Goal: Task Accomplishment & Management: Use online tool/utility

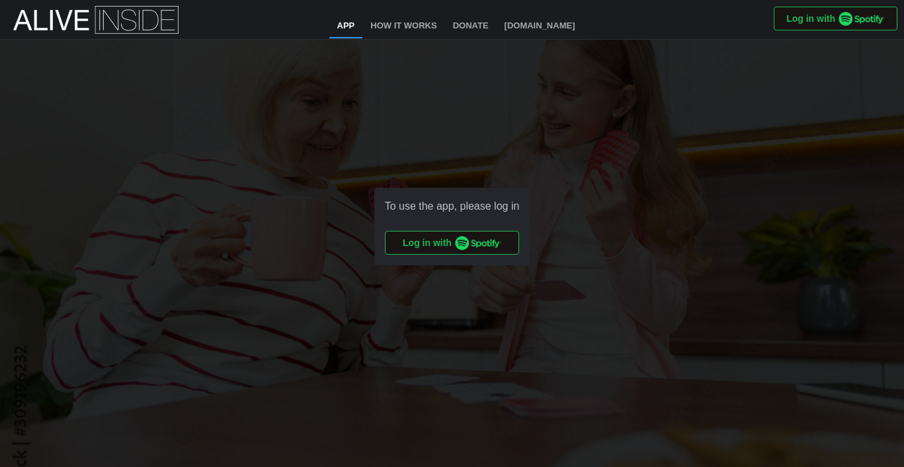
click at [461, 243] on img "button" at bounding box center [478, 243] width 46 height 14
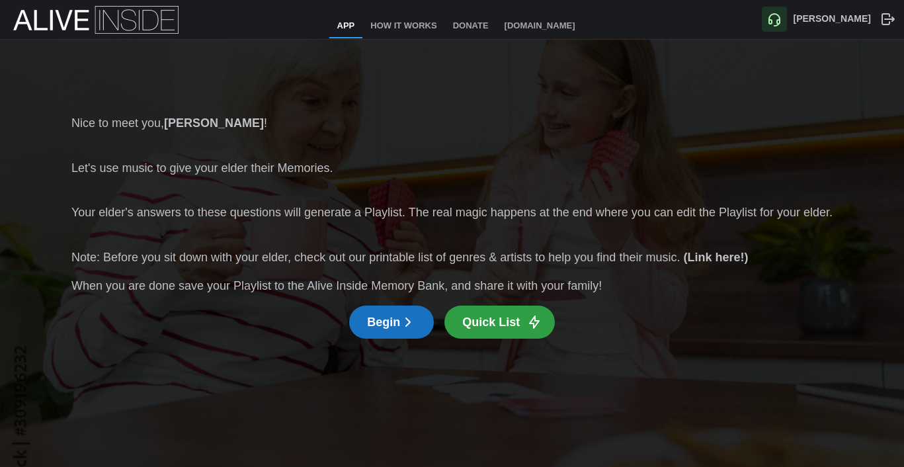
click at [408, 327] on icon "button" at bounding box center [408, 322] width 16 height 16
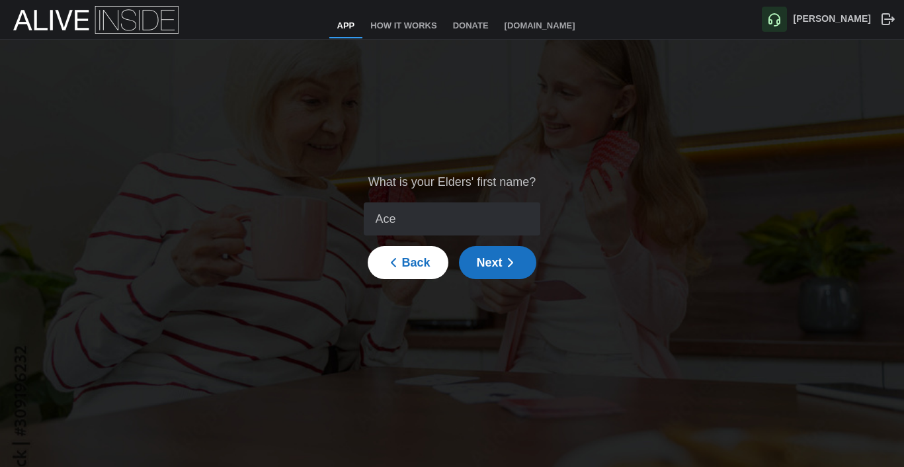
type input "Ace"
click at [512, 264] on icon "button" at bounding box center [510, 262] width 16 height 16
click at [531, 210] on icon "button" at bounding box center [534, 210] width 7 height 4
type input "1950"
click at [529, 229] on icon "button" at bounding box center [535, 227] width 12 height 12
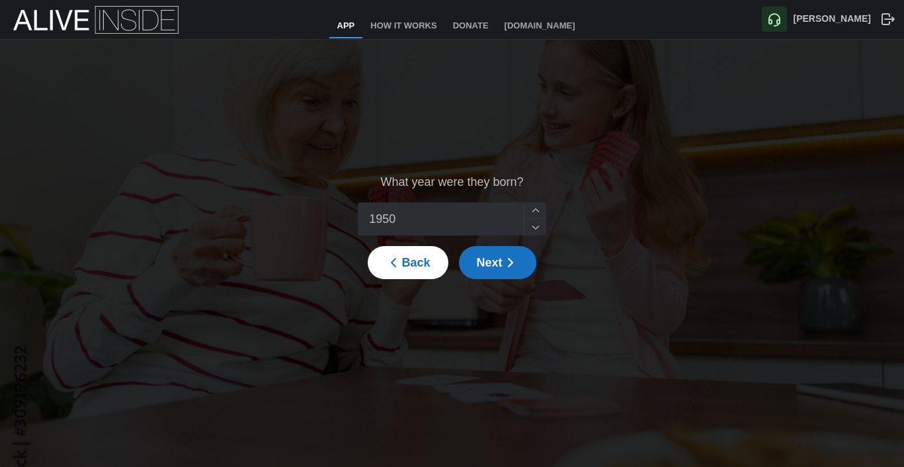
click at [504, 262] on icon "button" at bounding box center [510, 262] width 16 height 16
click at [505, 227] on input "search" at bounding box center [442, 219] width 153 height 32
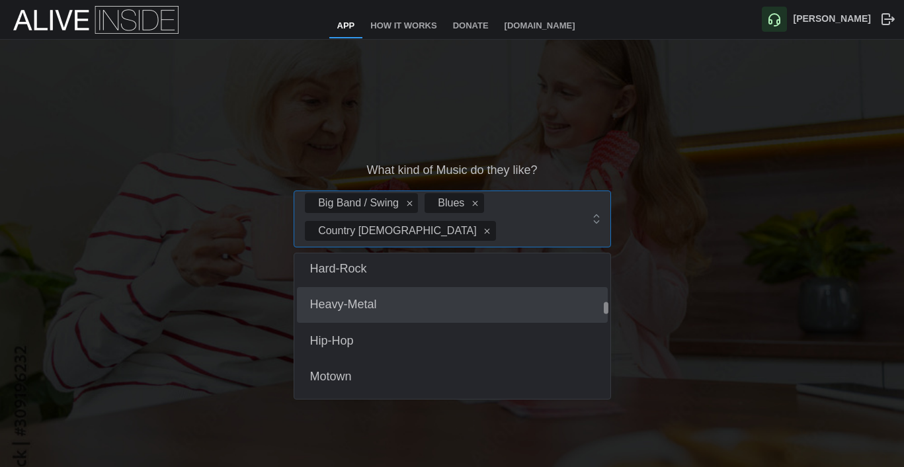
scroll to position [656, 0]
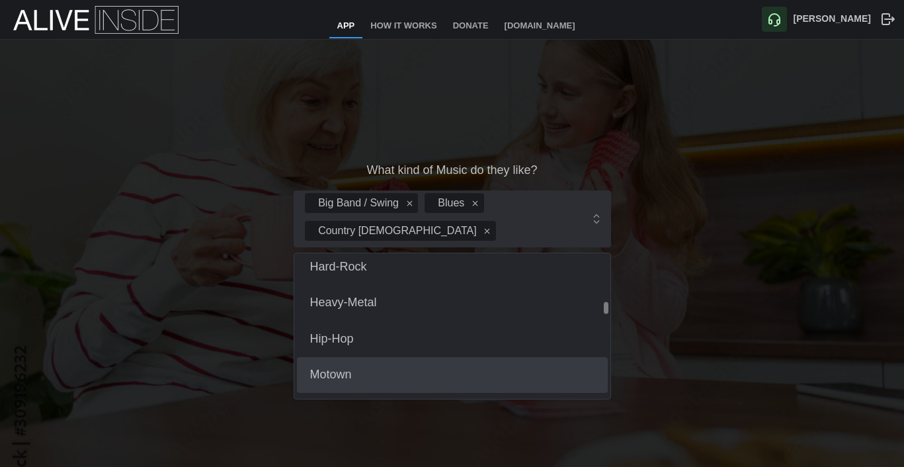
click at [641, 358] on div "What kind of Music do they like? Big Band / Swing Blues Country Gospel Bluegras…" at bounding box center [452, 226] width 904 height 373
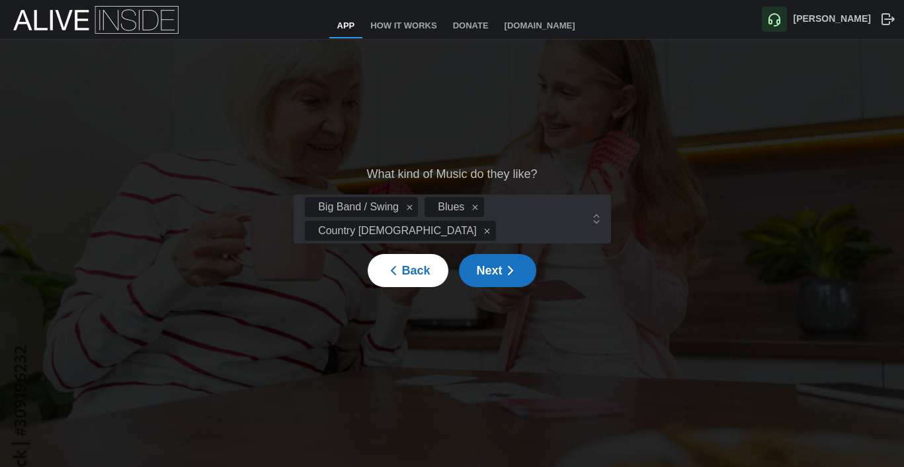
click at [502, 273] on icon "button" at bounding box center [510, 270] width 16 height 16
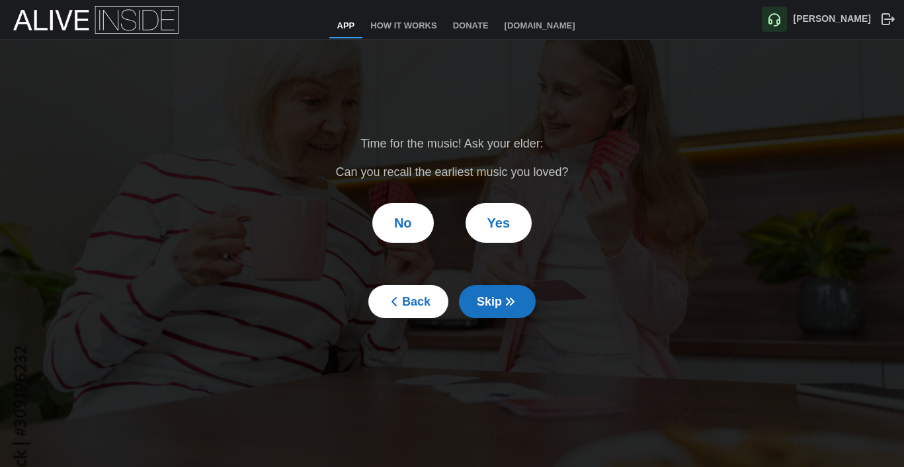
click at [503, 228] on span "Yes" at bounding box center [498, 223] width 22 height 38
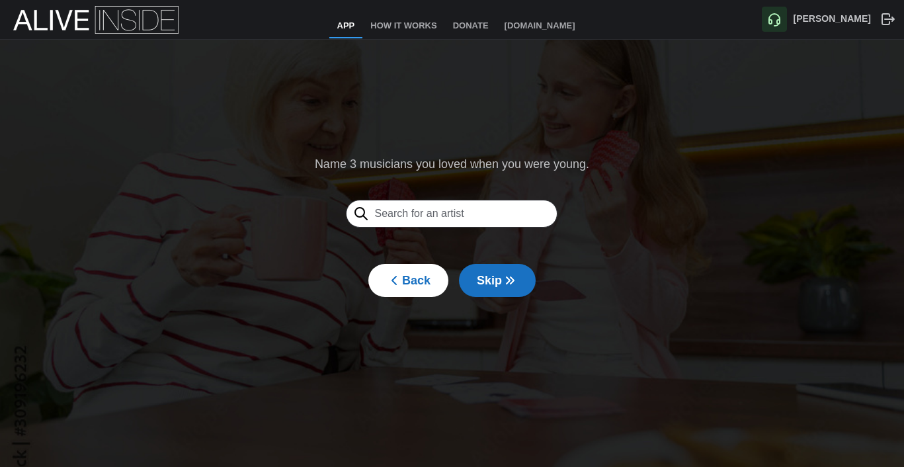
click at [492, 213] on input "text" at bounding box center [452, 214] width 212 height 28
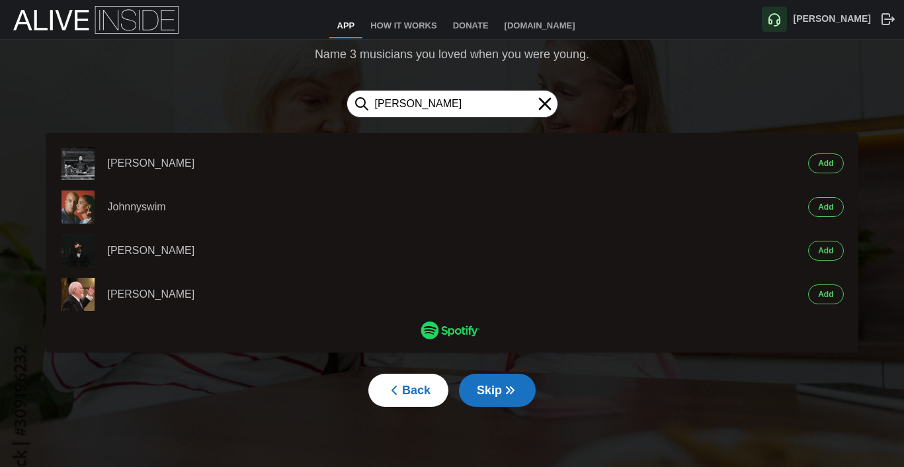
type input "[PERSON_NAME]"
click at [834, 166] on button "Add" at bounding box center [825, 163] width 35 height 20
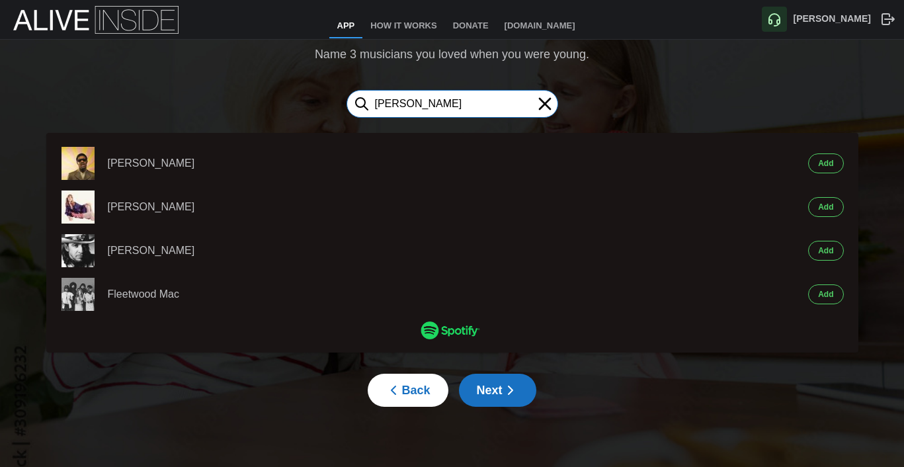
type input "[PERSON_NAME]"
click at [834, 167] on button "Add" at bounding box center [825, 163] width 35 height 20
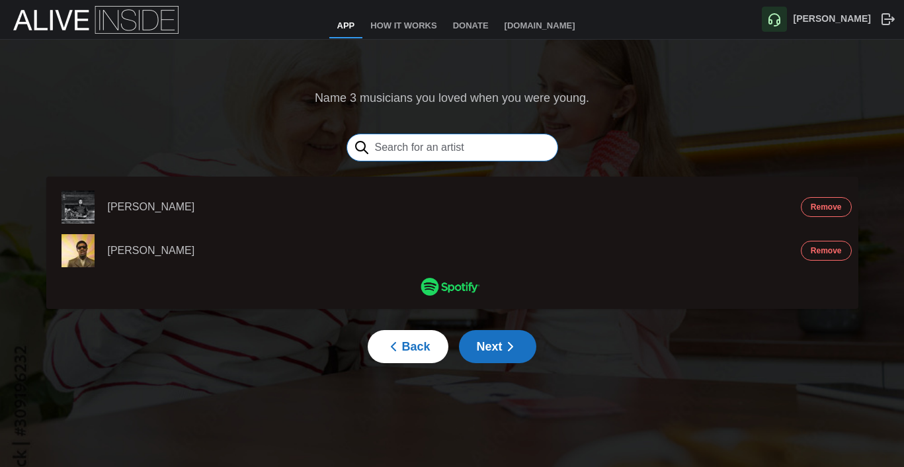
click at [506, 146] on input "text" at bounding box center [452, 148] width 212 height 28
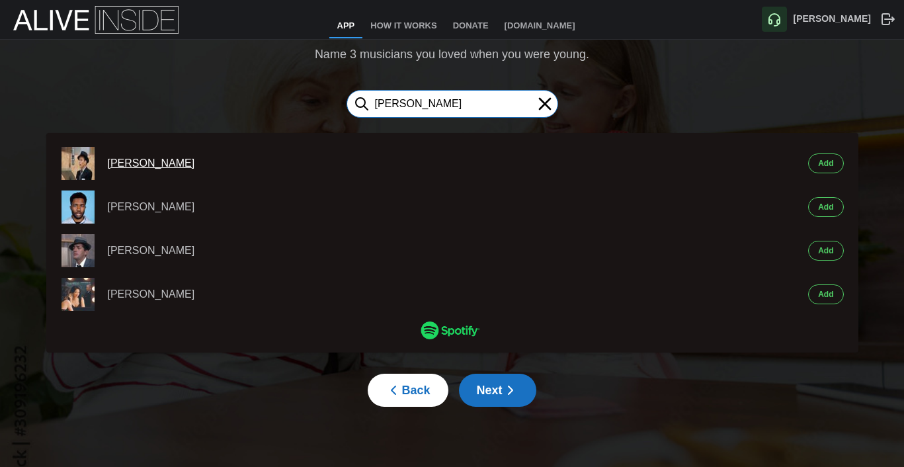
type input "[PERSON_NAME]"
click at [149, 165] on div "[PERSON_NAME]" at bounding box center [425, 163] width 635 height 17
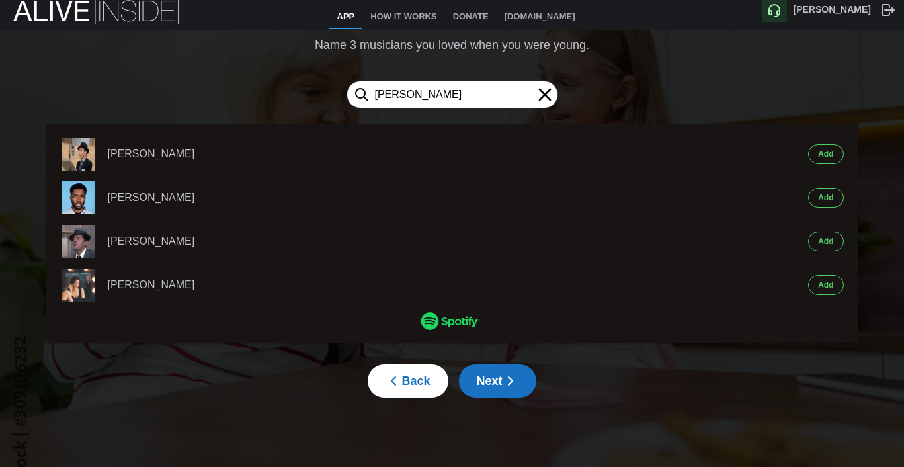
click at [494, 379] on span "Next" at bounding box center [498, 381] width 42 height 32
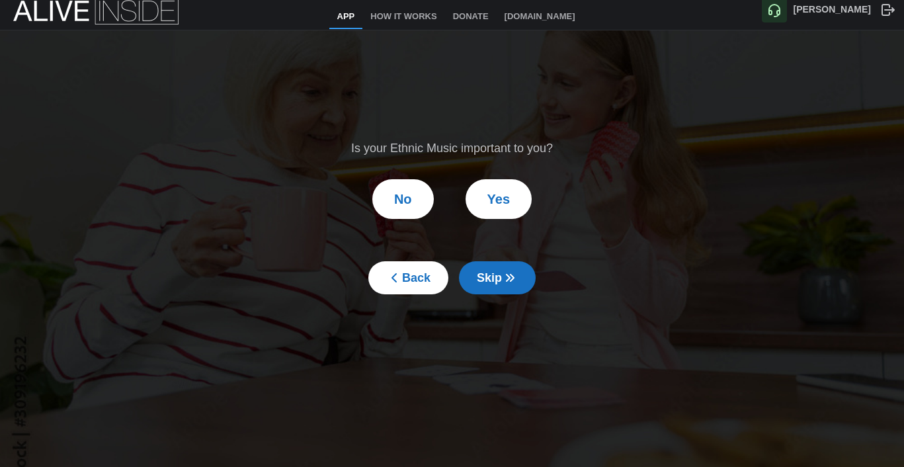
click at [501, 206] on span "Yes" at bounding box center [498, 199] width 22 height 38
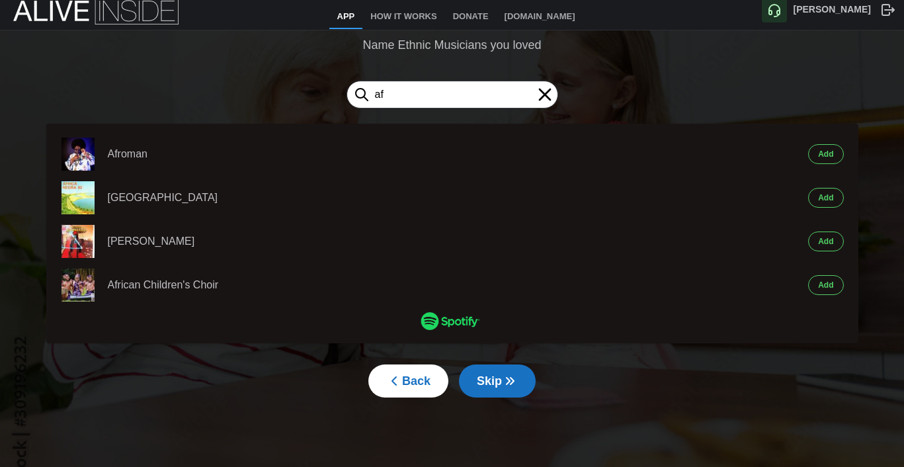
type input "a"
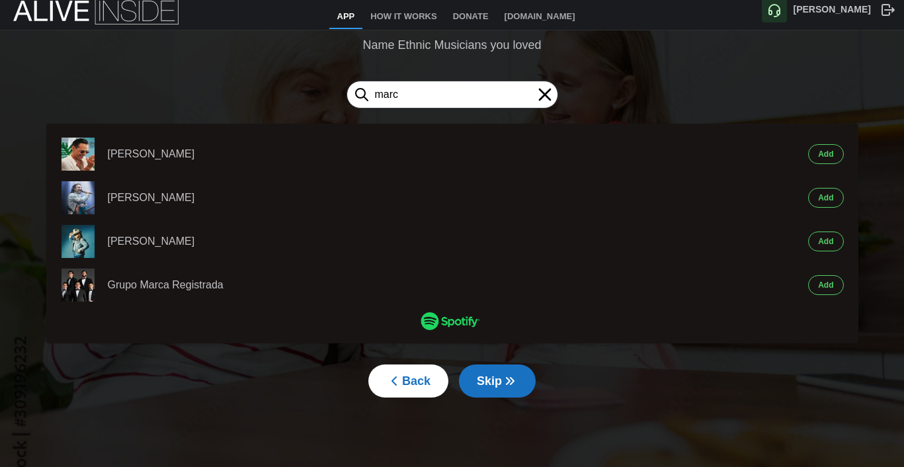
type input "marc"
click at [820, 157] on span "Add" at bounding box center [825, 154] width 15 height 19
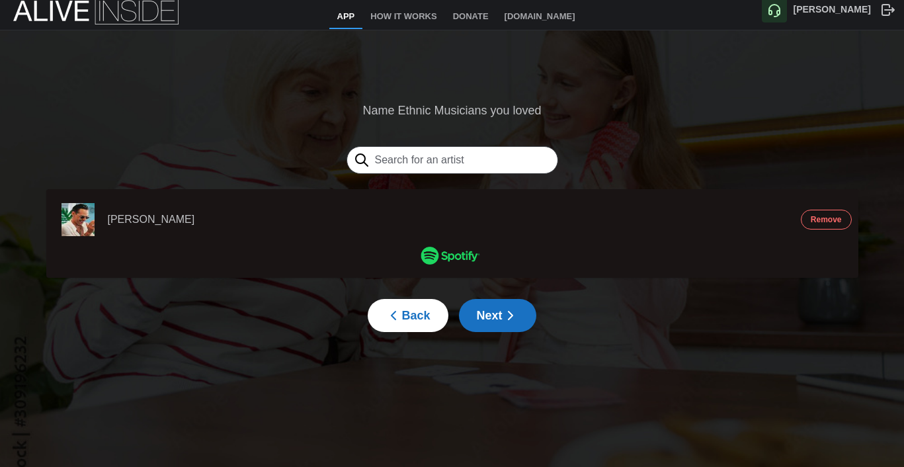
click at [507, 313] on icon "button" at bounding box center [510, 315] width 16 height 16
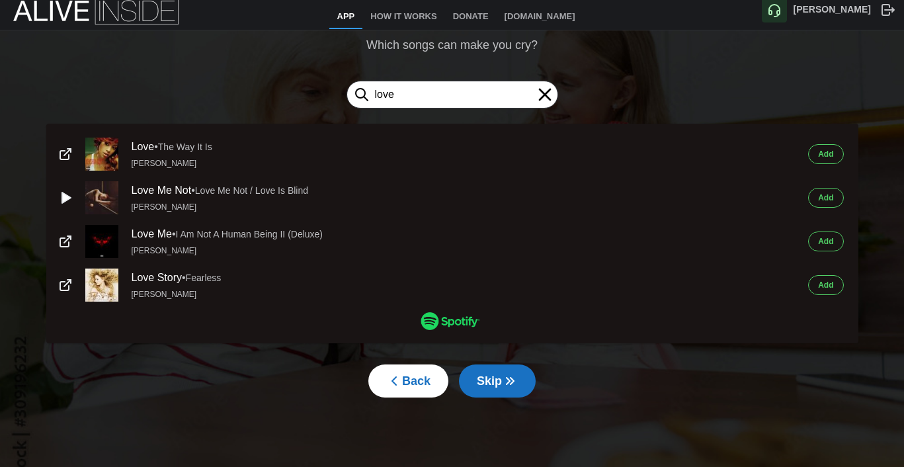
type input "love"
click at [830, 154] on span "Add" at bounding box center [825, 154] width 15 height 19
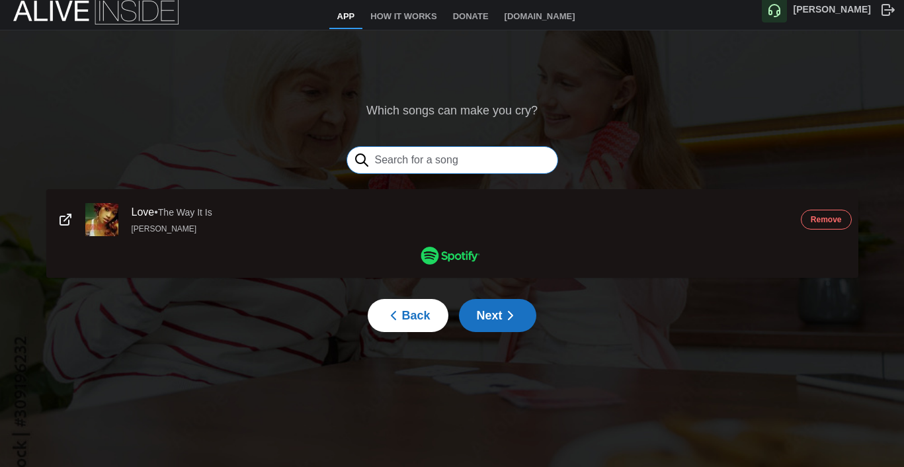
click at [511, 164] on input "text" at bounding box center [452, 160] width 212 height 28
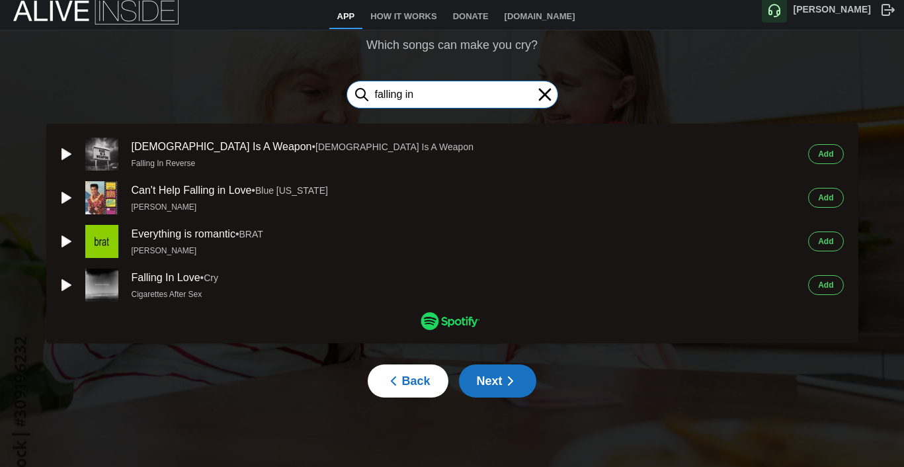
type input "falling in"
click at [830, 195] on span "Add" at bounding box center [825, 197] width 15 height 19
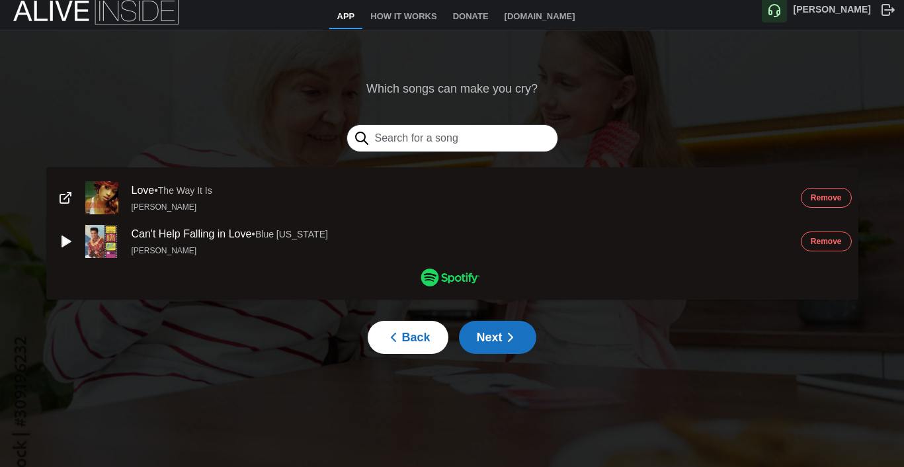
click at [496, 345] on span "Next" at bounding box center [498, 337] width 42 height 32
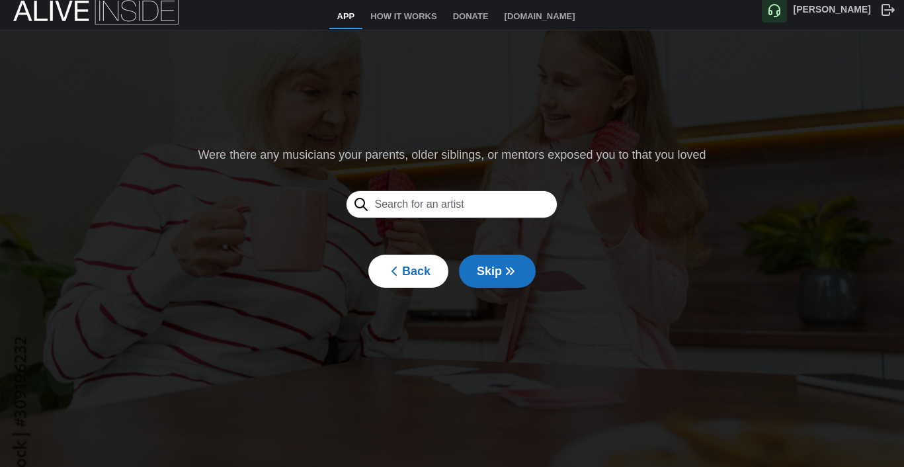
click at [430, 202] on input "text" at bounding box center [452, 204] width 212 height 28
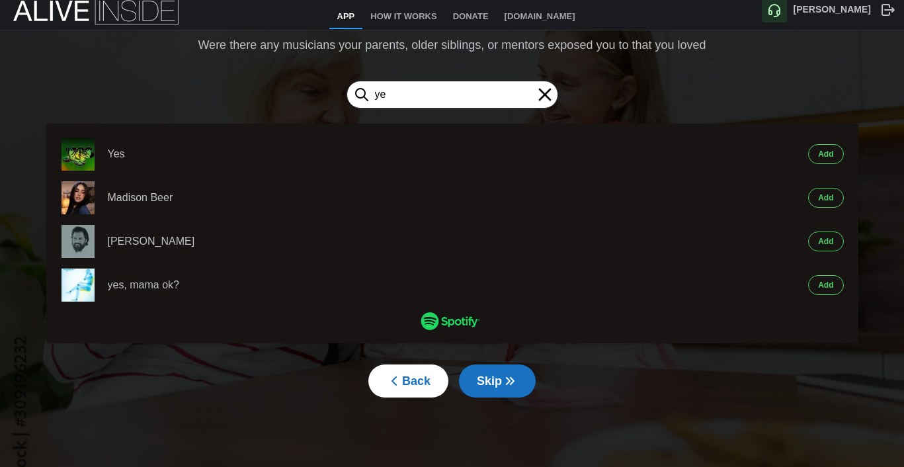
type input "y"
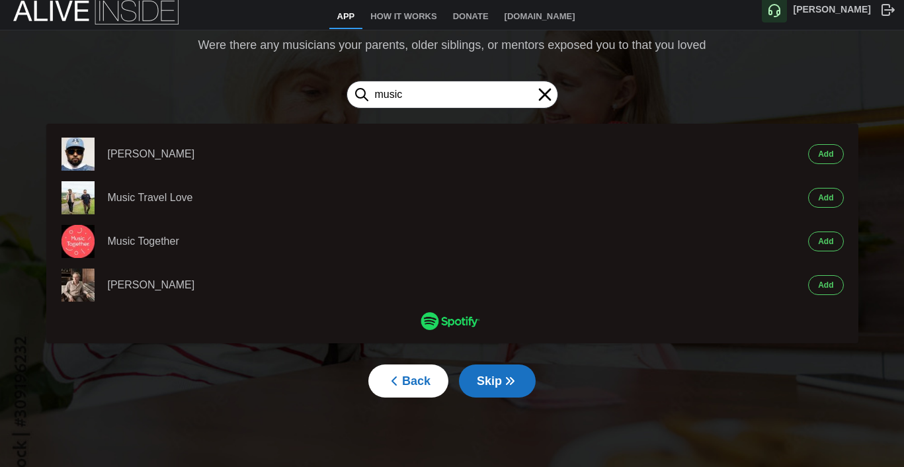
type input "music"
click at [821, 244] on span "Add" at bounding box center [825, 241] width 15 height 19
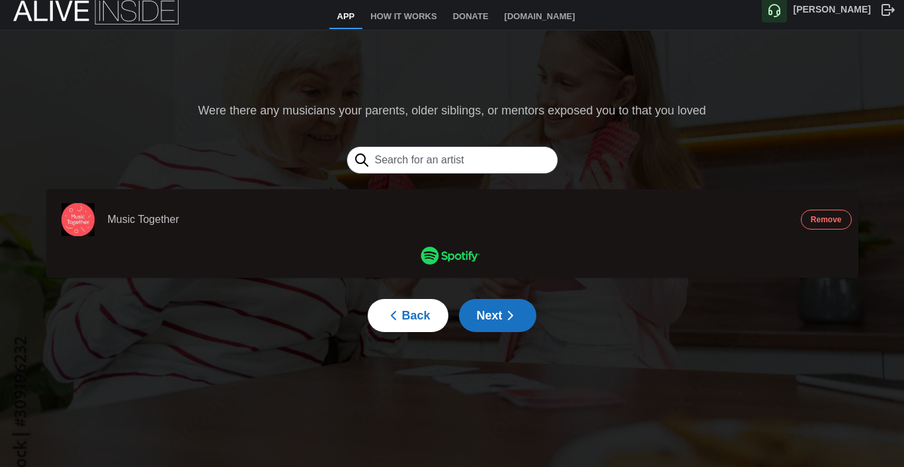
click at [494, 311] on span "Next" at bounding box center [498, 315] width 42 height 32
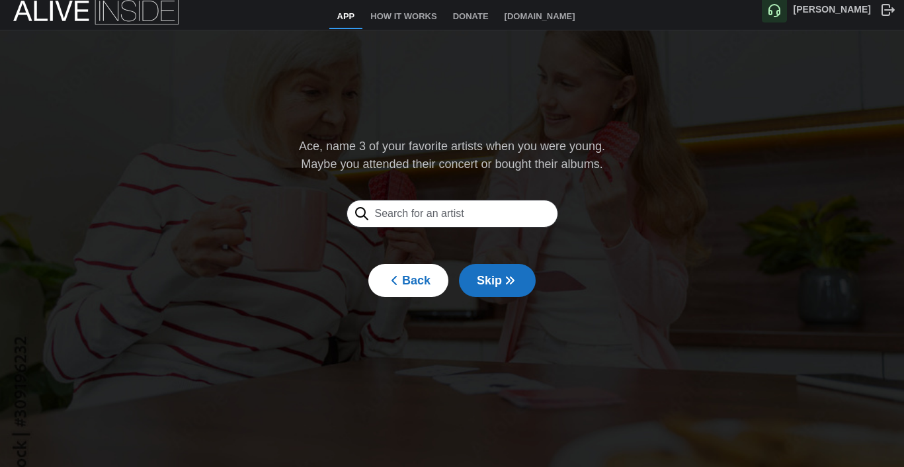
click at [494, 215] on input "text" at bounding box center [452, 214] width 212 height 28
type input "f"
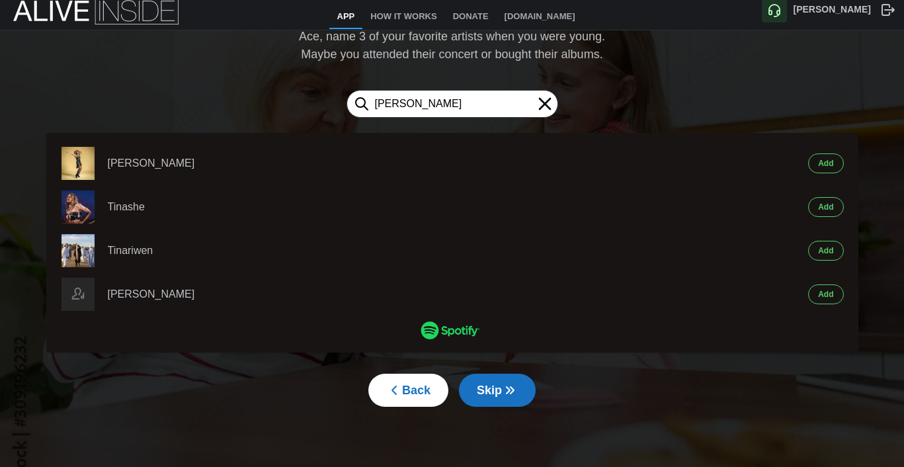
type input "[PERSON_NAME]"
click at [821, 163] on span "Add" at bounding box center [825, 163] width 15 height 19
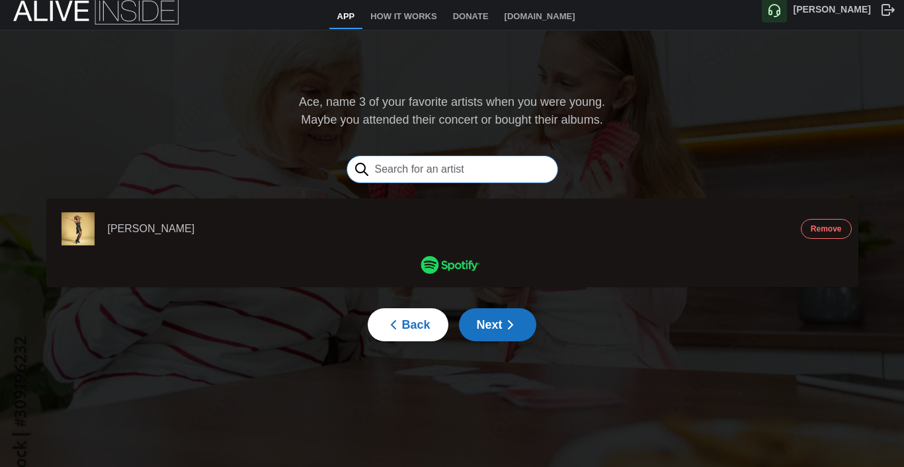
click at [439, 166] on input "text" at bounding box center [452, 169] width 212 height 28
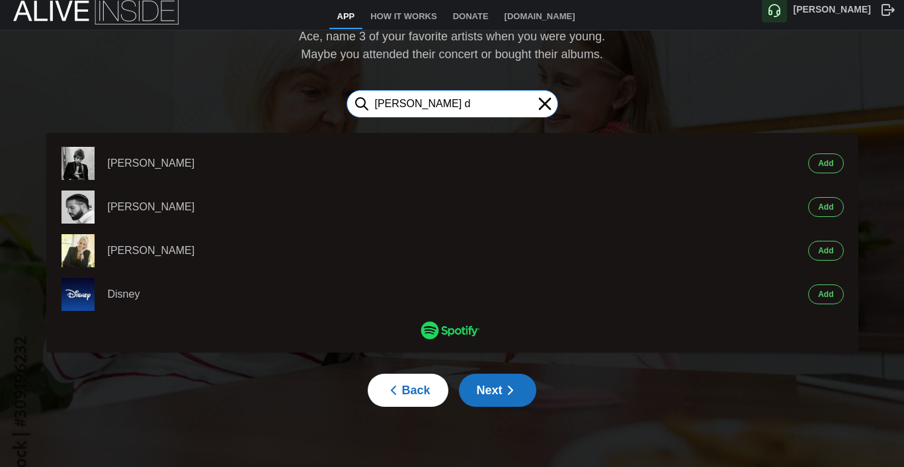
type input "[PERSON_NAME] d"
click at [824, 168] on span "Add" at bounding box center [825, 163] width 15 height 19
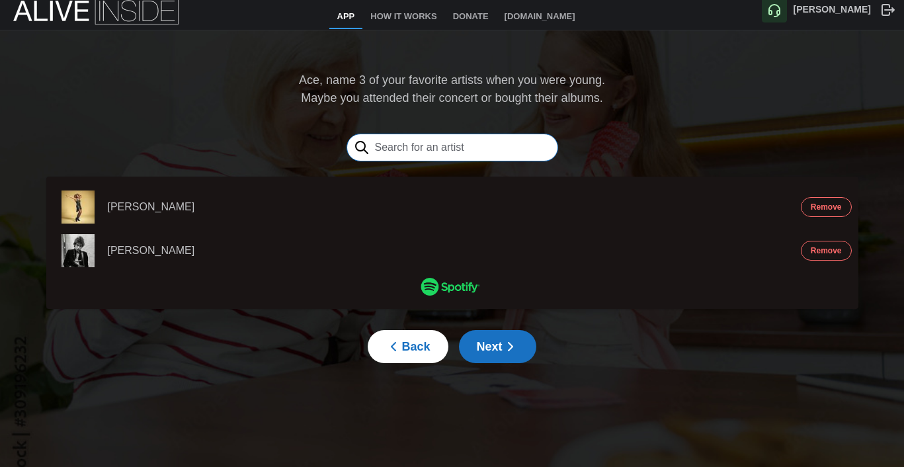
click at [490, 147] on input "text" at bounding box center [452, 148] width 212 height 28
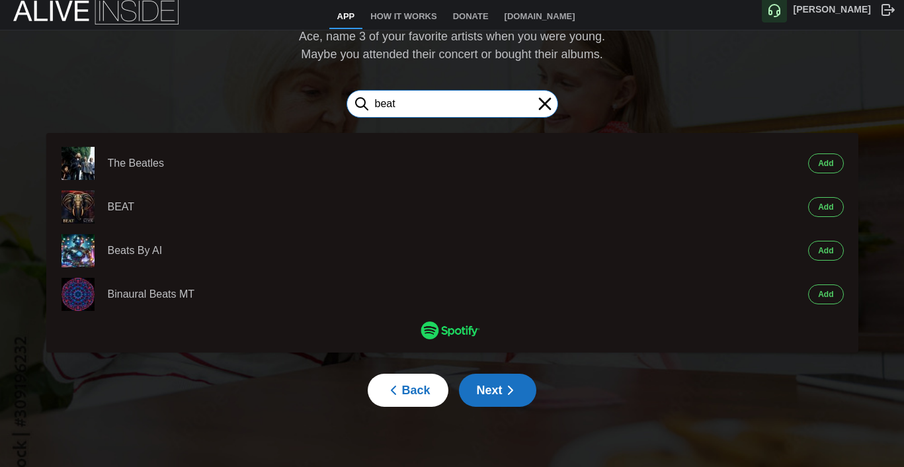
type input "beat"
click at [830, 161] on span "Add" at bounding box center [825, 163] width 15 height 19
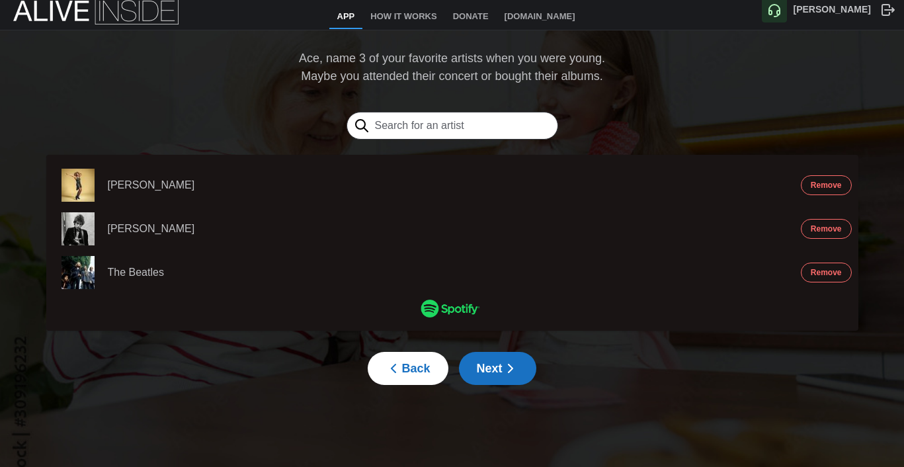
click at [490, 365] on span "Next" at bounding box center [498, 368] width 42 height 32
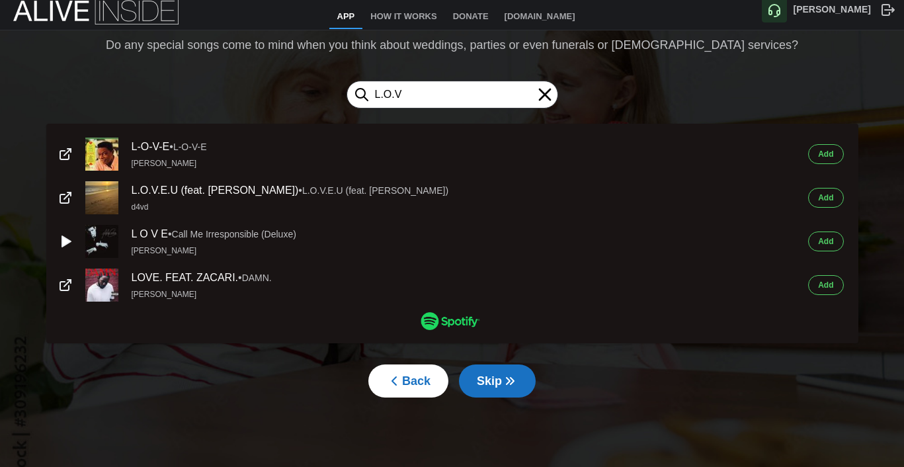
type input "L.O.V"
click at [823, 153] on span "Add" at bounding box center [825, 154] width 15 height 19
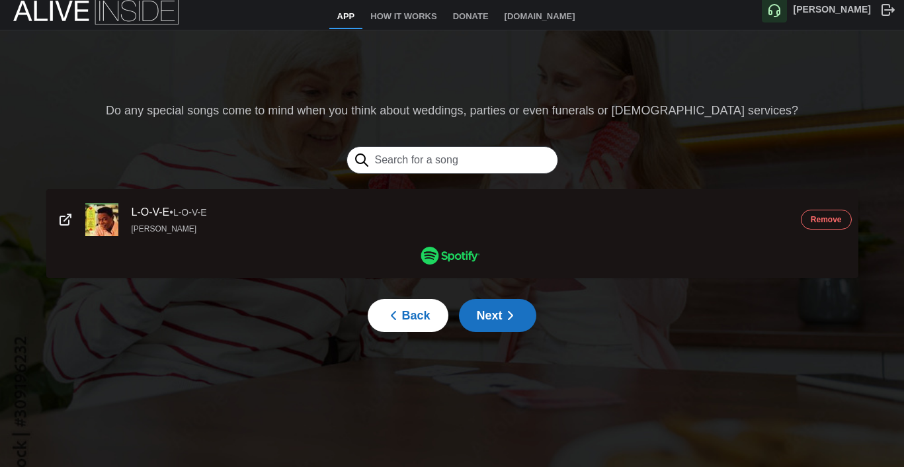
click at [494, 319] on span "Next" at bounding box center [498, 315] width 42 height 32
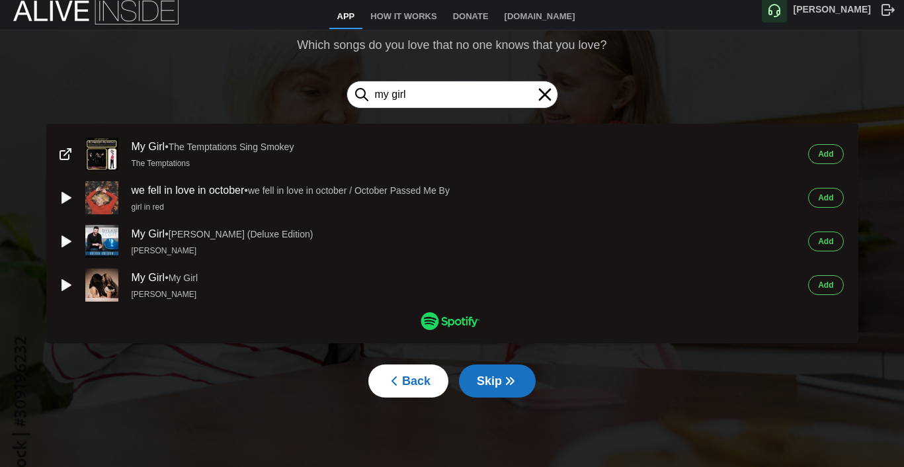
type input "my girl"
click at [824, 155] on span "Add" at bounding box center [825, 154] width 15 height 19
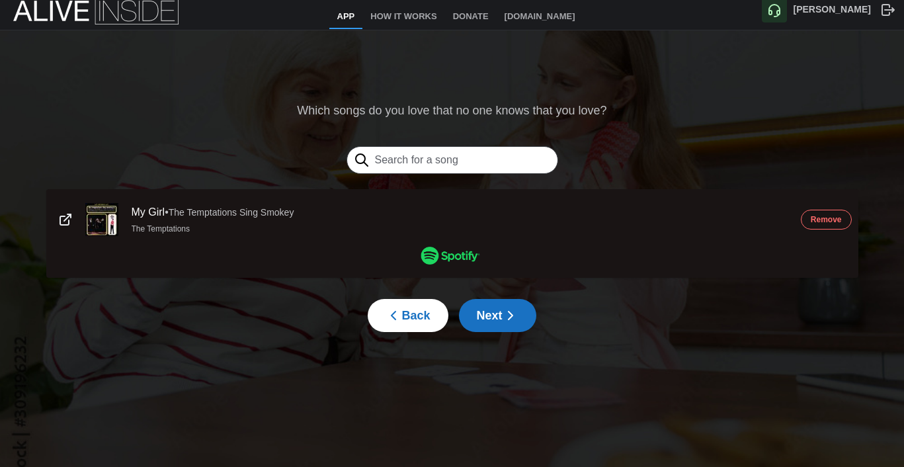
click at [490, 315] on span "Next" at bounding box center [498, 315] width 42 height 32
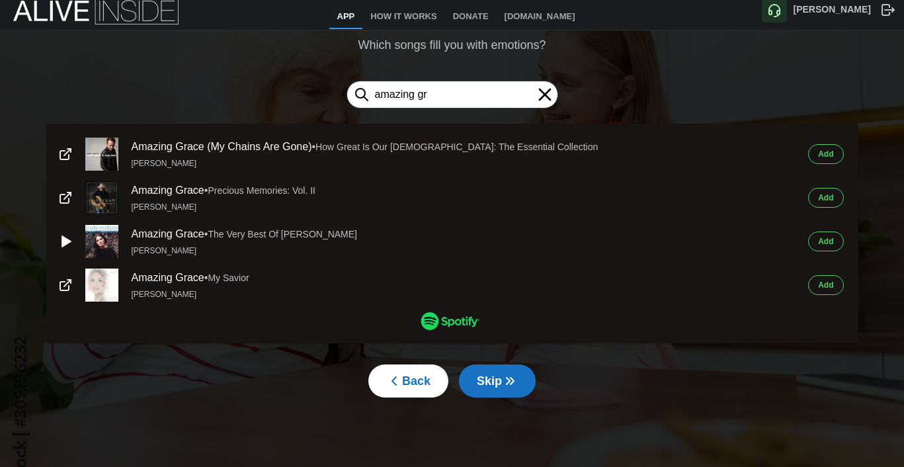
type input "amazing gr"
click at [823, 290] on span "Add" at bounding box center [825, 285] width 15 height 19
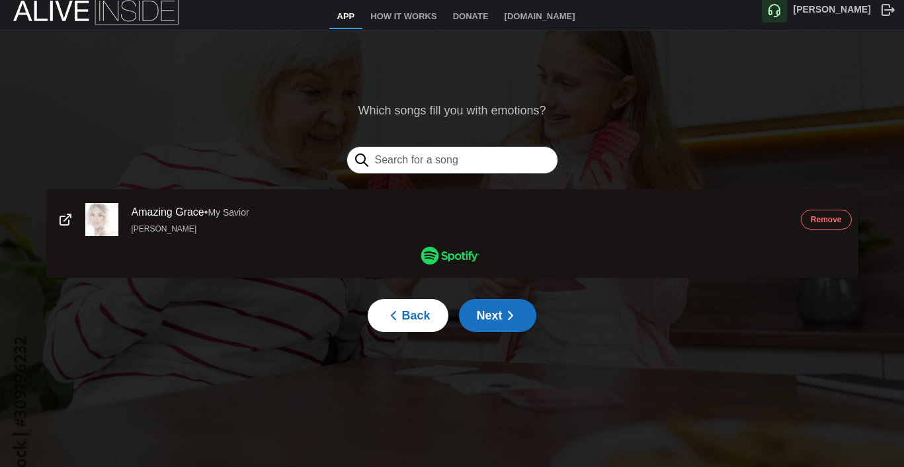
click at [500, 319] on span "Next" at bounding box center [498, 315] width 42 height 32
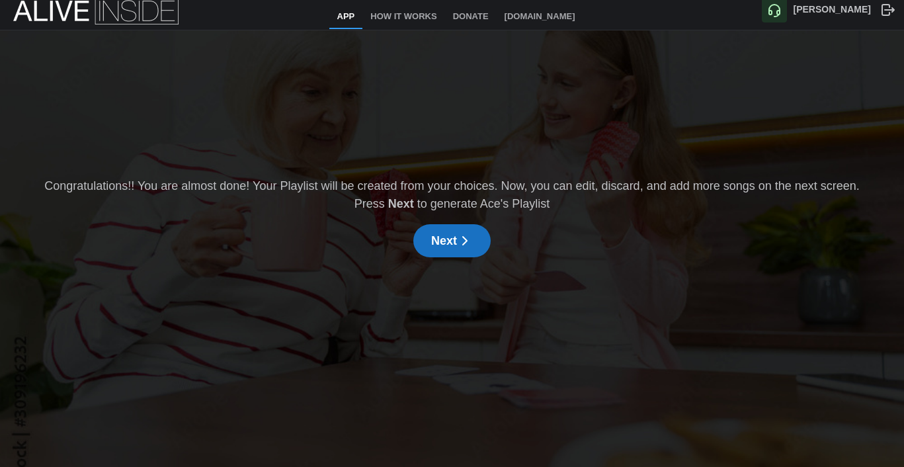
click at [455, 247] on span "Next" at bounding box center [452, 241] width 42 height 32
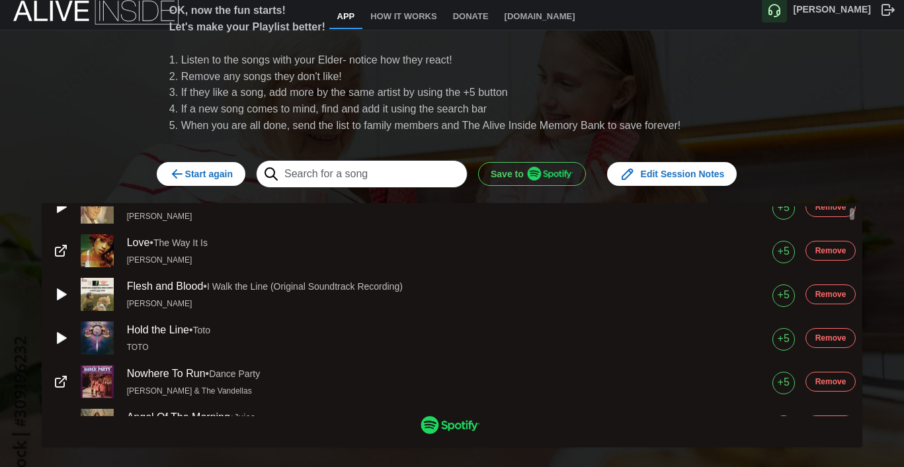
scroll to position [0, 0]
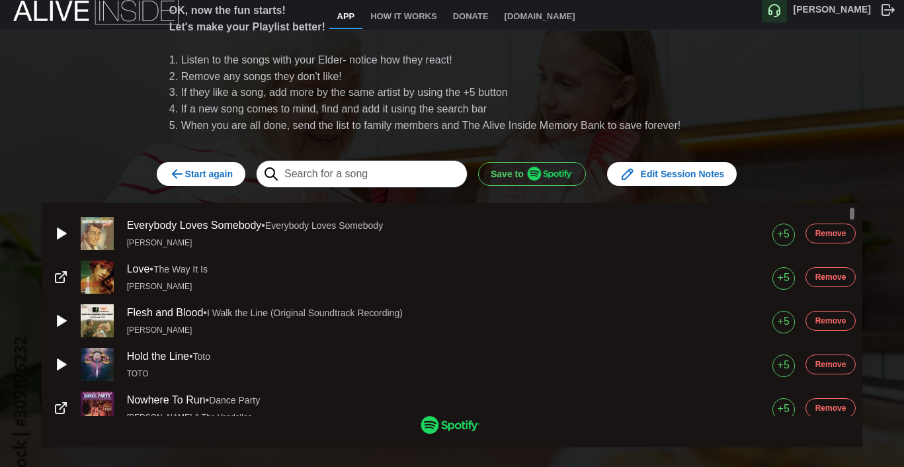
click at [783, 242] on div "+5" at bounding box center [783, 234] width 12 height 17
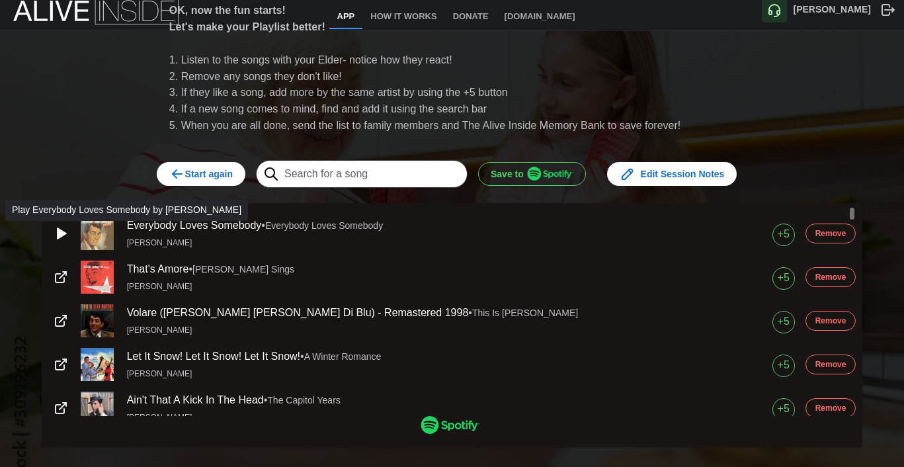
click at [62, 232] on icon "button" at bounding box center [62, 233] width 9 height 11
click at [62, 232] on rect "button" at bounding box center [63, 232] width 3 height 9
click at [62, 275] on line "button" at bounding box center [62, 275] width 7 height 7
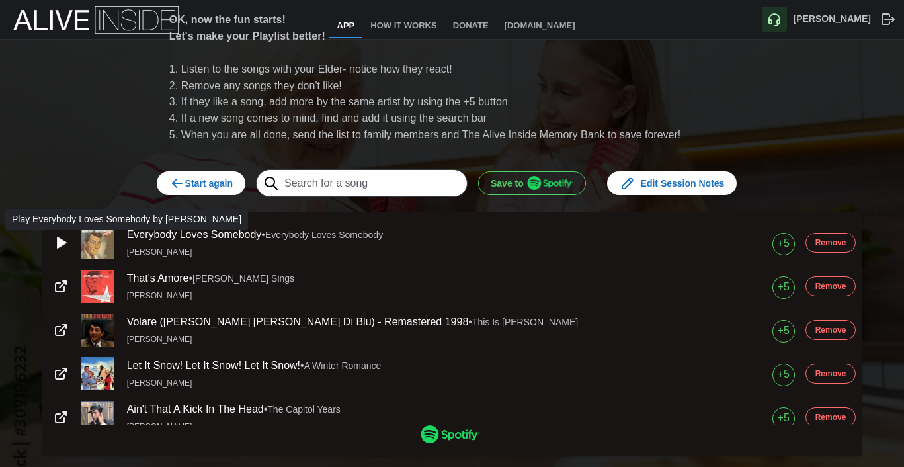
click at [706, 184] on span "Edit Session Notes" at bounding box center [671, 183] width 105 height 22
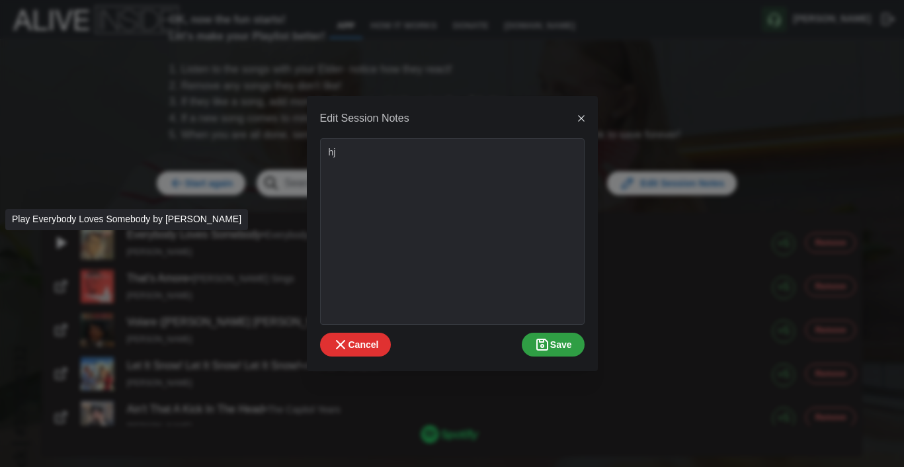
type textarea "h"
click at [581, 116] on icon "button" at bounding box center [581, 118] width 11 height 11
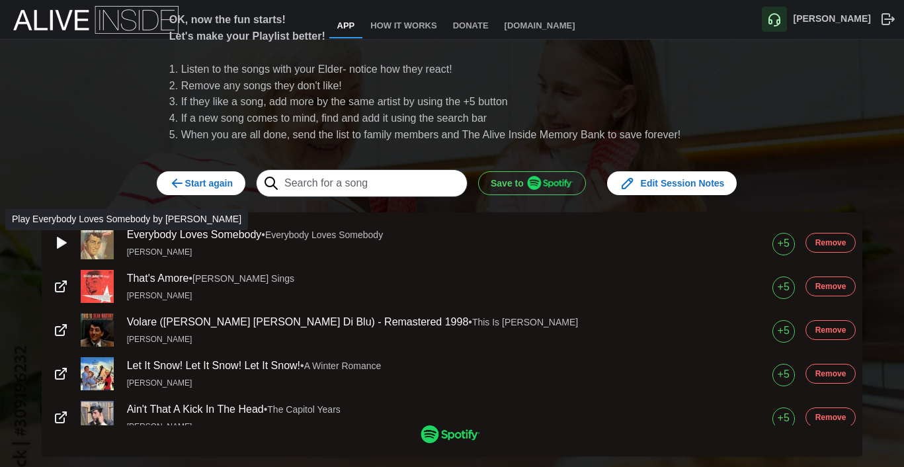
click at [527, 185] on img "button" at bounding box center [550, 183] width 46 height 14
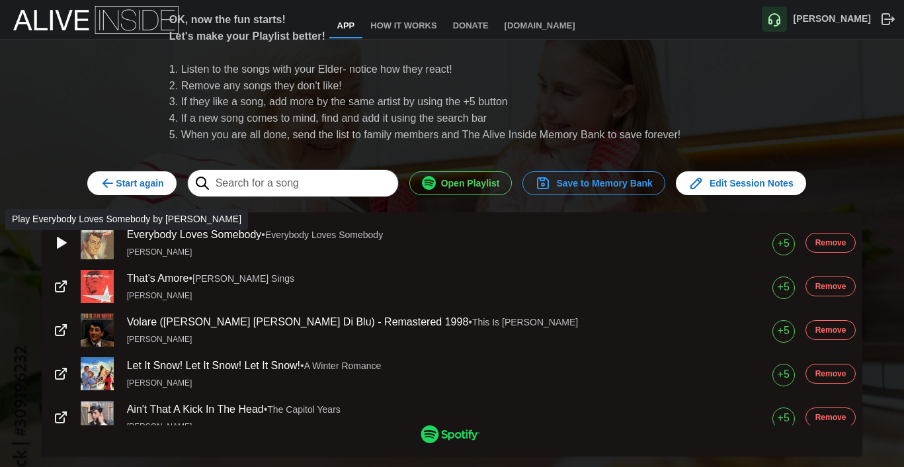
click at [564, 181] on span "Save to Memory Bank" at bounding box center [594, 183] width 118 height 22
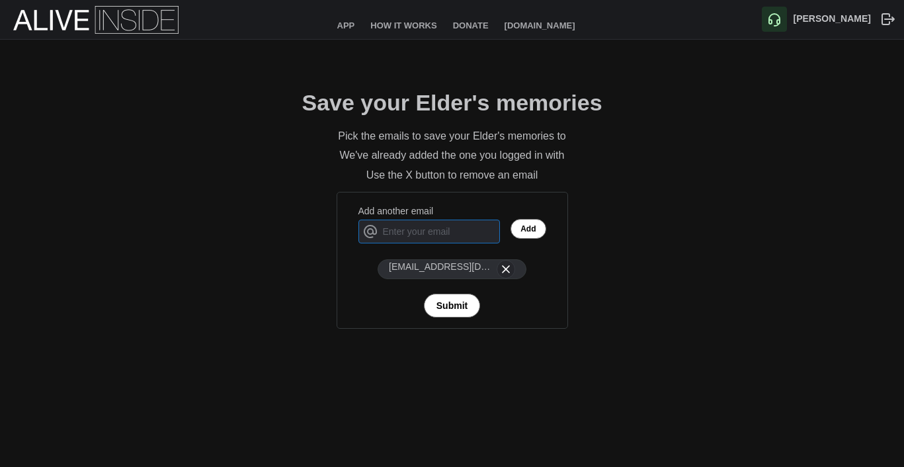
click at [433, 235] on input "Add another email" at bounding box center [429, 231] width 142 height 24
type input "[PERSON_NAME][EMAIL_ADDRESS][PERSON_NAME][DOMAIN_NAME]"
click at [525, 231] on span "Add" at bounding box center [527, 228] width 15 height 19
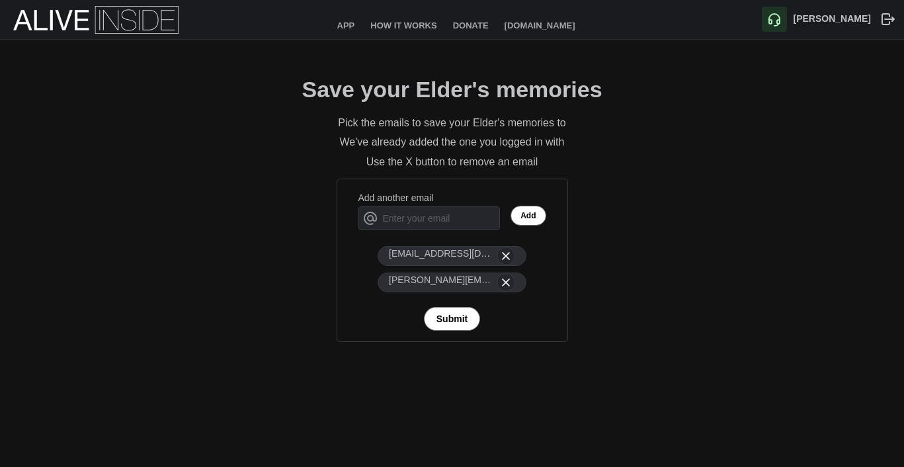
click at [465, 319] on span "Submit" at bounding box center [451, 318] width 31 height 22
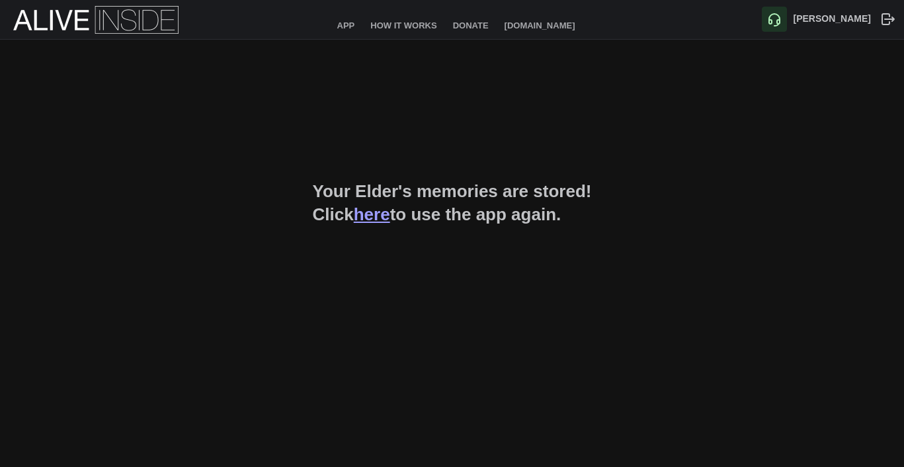
click at [389, 216] on link "here" at bounding box center [372, 214] width 36 height 20
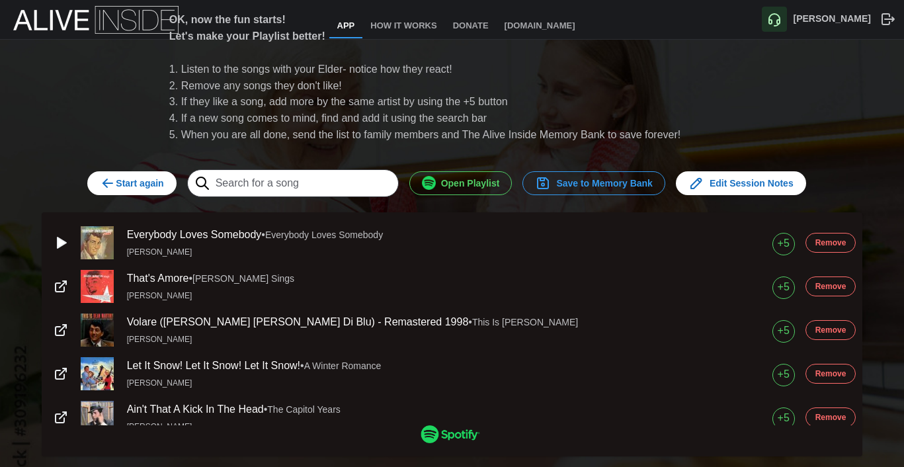
click at [155, 183] on span "Start again" at bounding box center [131, 183] width 63 height 22
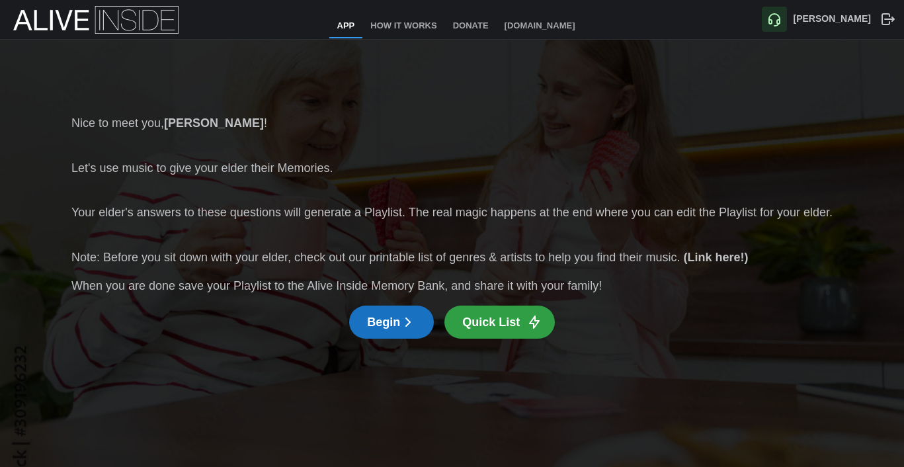
click at [408, 333] on span "Begin" at bounding box center [391, 322] width 49 height 32
click at [414, 24] on link "How It Works" at bounding box center [403, 27] width 82 height 24
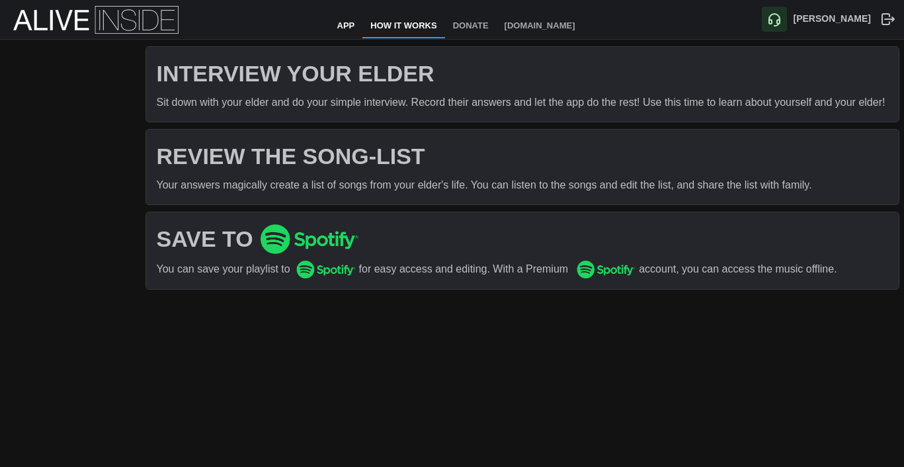
click at [349, 27] on link "App" at bounding box center [346, 27] width 34 height 24
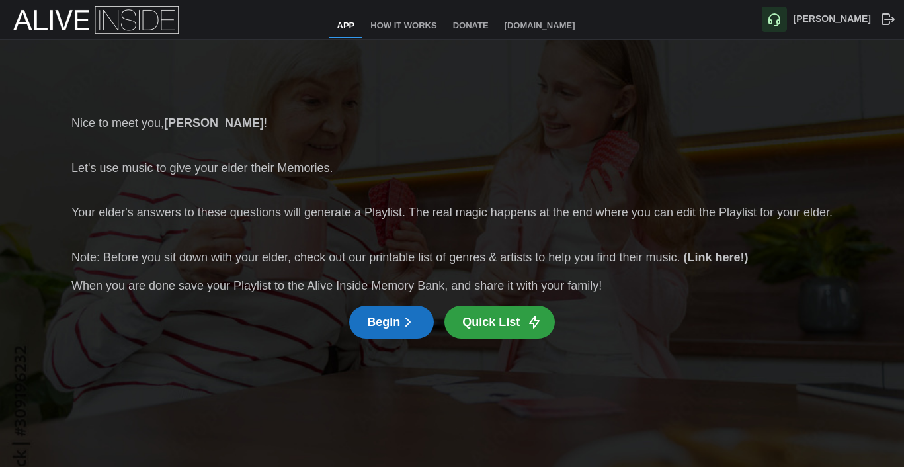
click at [495, 327] on span "Quick List" at bounding box center [491, 322] width 58 height 32
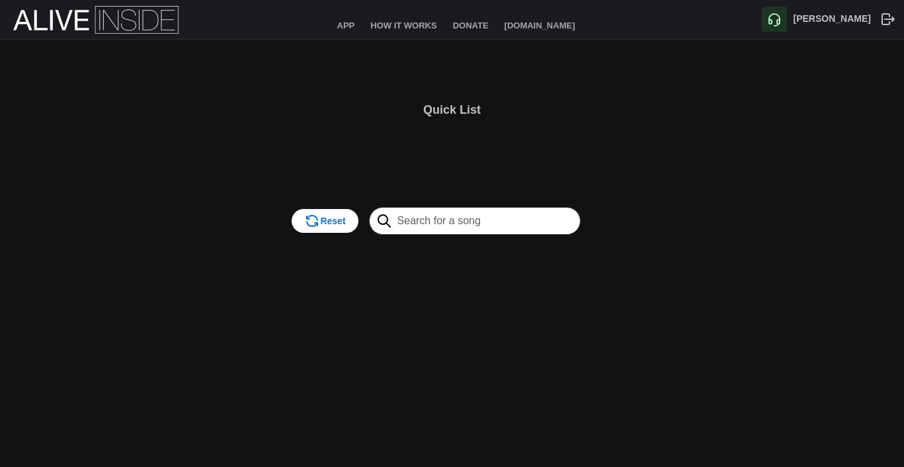
click at [452, 227] on input "text" at bounding box center [475, 221] width 212 height 28
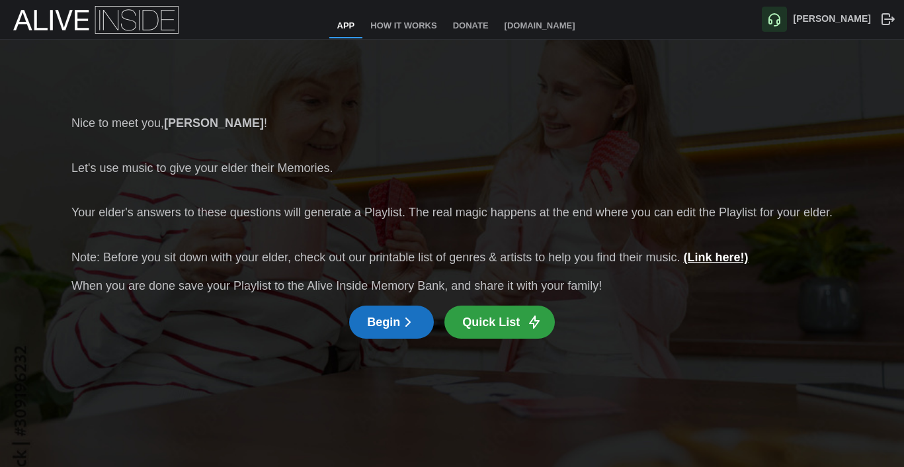
click at [726, 254] on link "(Link here!)" at bounding box center [715, 257] width 65 height 13
